Goal: Task Accomplishment & Management: Use online tool/utility

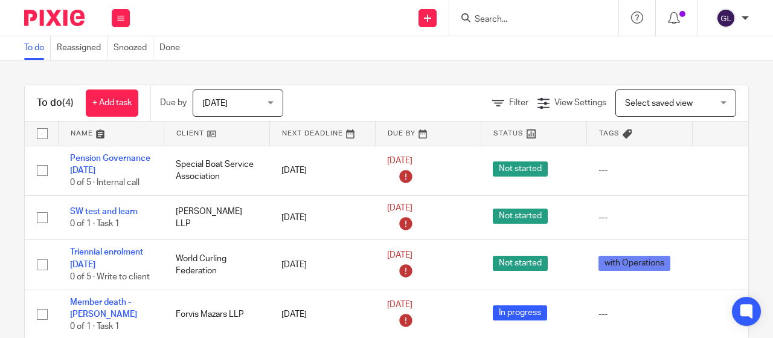
click at [498, 19] on input "Search" at bounding box center [528, 19] width 109 height 11
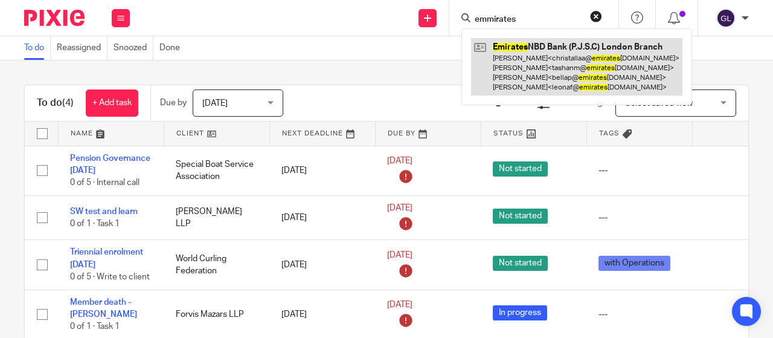
type input "emmirates"
click at [500, 45] on link at bounding box center [576, 66] width 211 height 57
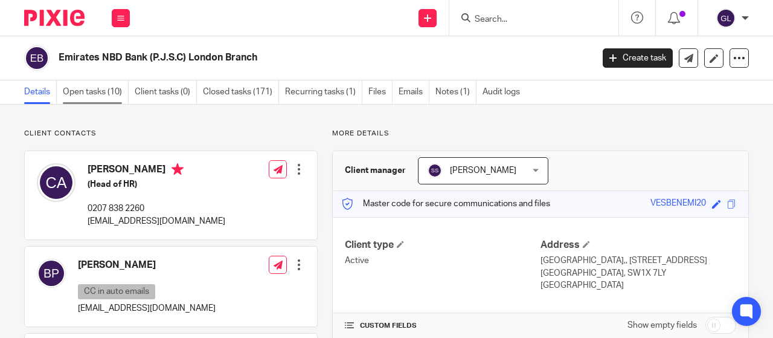
click at [89, 92] on link "Open tasks (10)" at bounding box center [96, 92] width 66 height 24
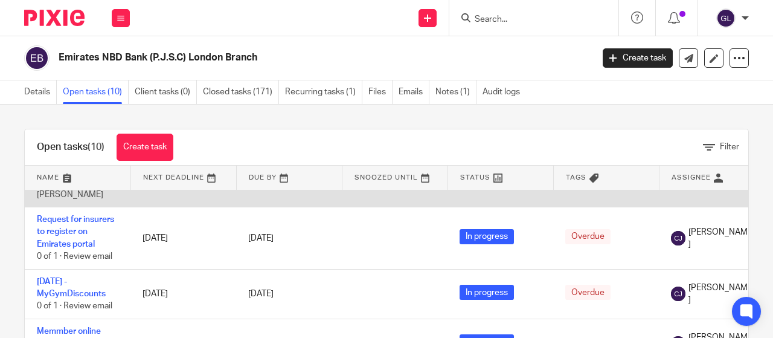
scroll to position [242, 0]
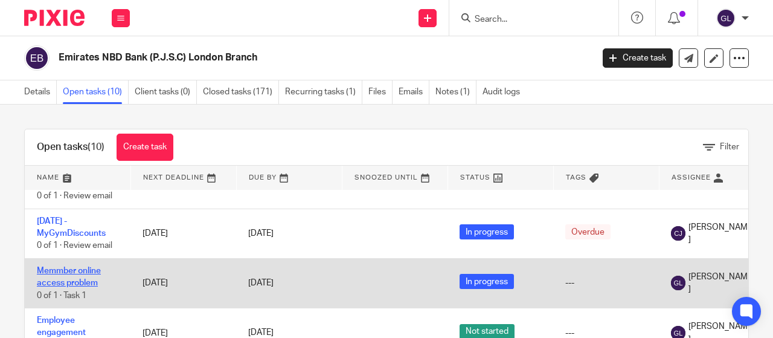
click at [68, 266] on link "Memmber online access problem" at bounding box center [69, 276] width 64 height 21
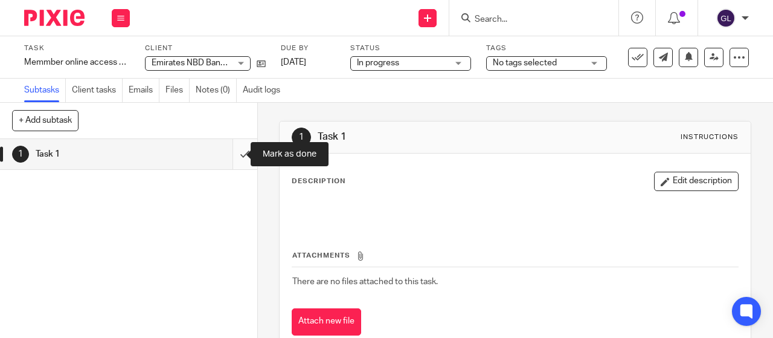
click at [234, 154] on input "submit" at bounding box center [128, 154] width 257 height 30
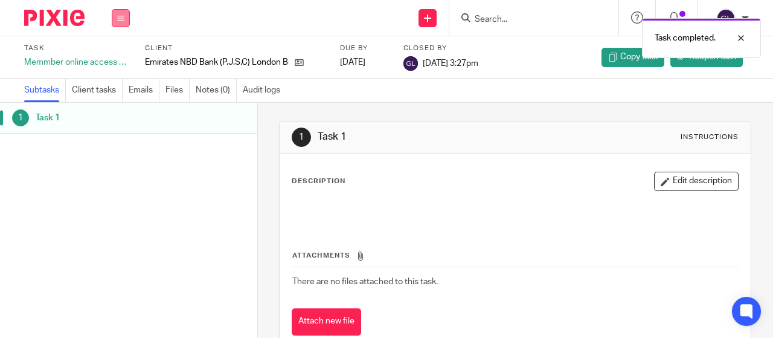
click at [114, 15] on button at bounding box center [121, 18] width 18 height 18
click at [109, 57] on link "Work" at bounding box center [115, 56] width 21 height 8
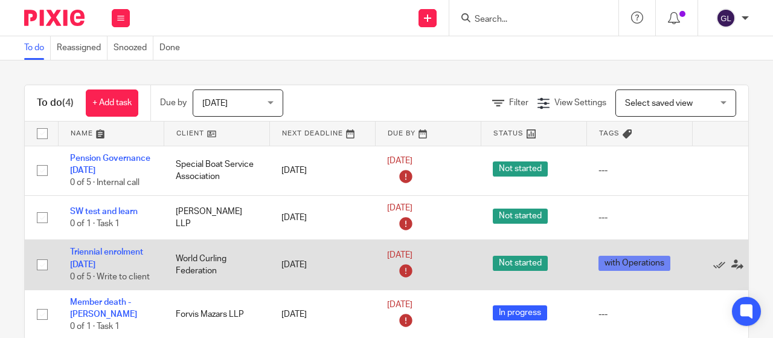
scroll to position [6, 0]
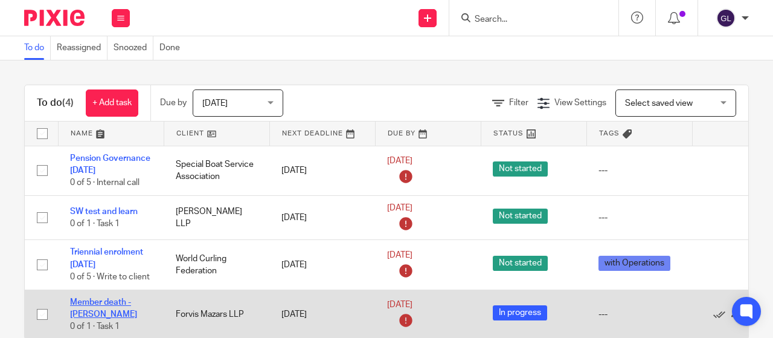
click at [106, 298] on link "Member death - Schofield" at bounding box center [103, 308] width 67 height 21
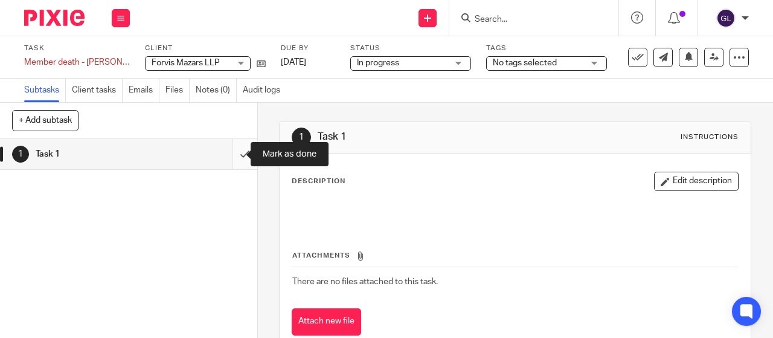
click at [233, 152] on input "submit" at bounding box center [128, 154] width 257 height 30
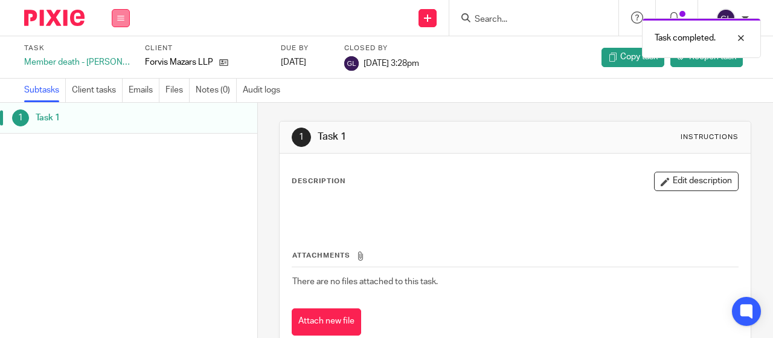
click at [118, 14] on icon at bounding box center [120, 17] width 7 height 7
click at [120, 55] on link "Work" at bounding box center [115, 56] width 21 height 8
